Goal: Information Seeking & Learning: Learn about a topic

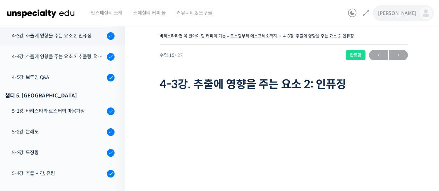
click at [421, 16] on img at bounding box center [425, 13] width 12 height 12
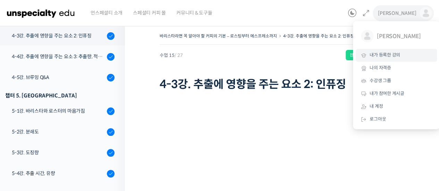
click at [388, 55] on span "내가 등록한 강의" at bounding box center [384, 55] width 31 height 6
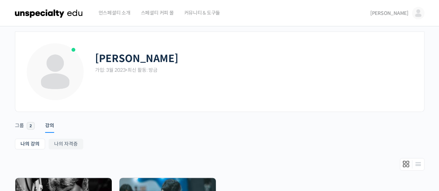
scroll to position [139, 0]
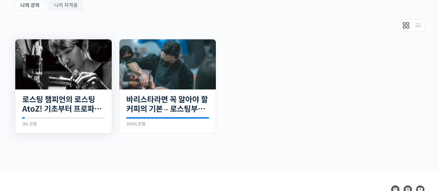
click at [78, 62] on img at bounding box center [63, 64] width 96 height 50
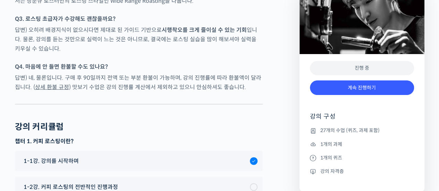
scroll to position [3364, 0]
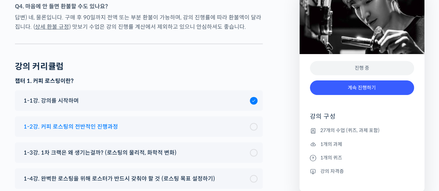
click at [190, 122] on div "1-2강. 커피 로스팅의 전반적인 진행과정" at bounding box center [135, 126] width 230 height 9
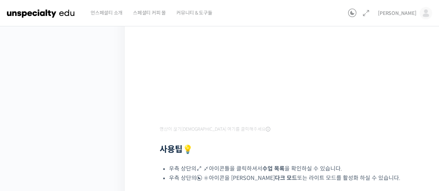
scroll to position [236, 0]
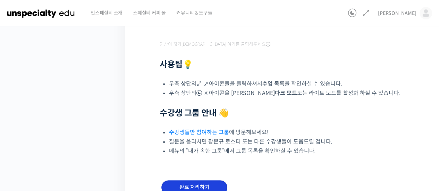
click at [187, 186] on input "완료 처리하기" at bounding box center [194, 187] width 66 height 14
